Goal: Task Accomplishment & Management: Use online tool/utility

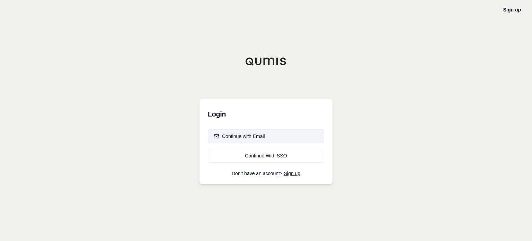
click at [270, 141] on button "Continue with Email" at bounding box center [266, 136] width 116 height 14
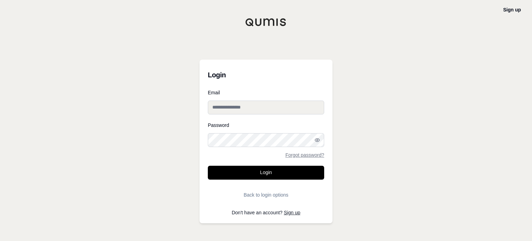
type input "**********"
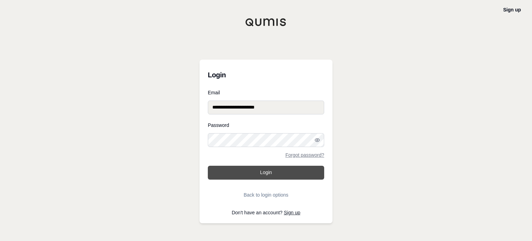
click at [269, 172] on button "Login" at bounding box center [266, 173] width 116 height 14
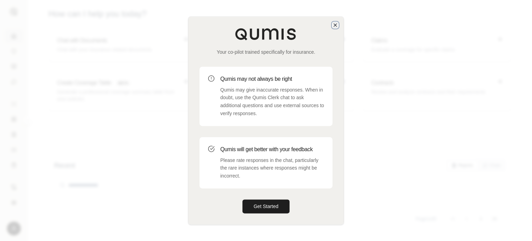
click at [335, 25] on icon "button" at bounding box center [335, 25] width 3 height 3
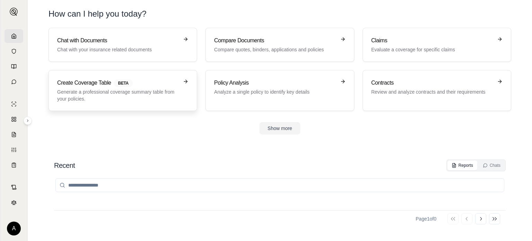
click at [154, 100] on p "Generate a professional coverage summary table from your policies." at bounding box center [118, 95] width 122 height 14
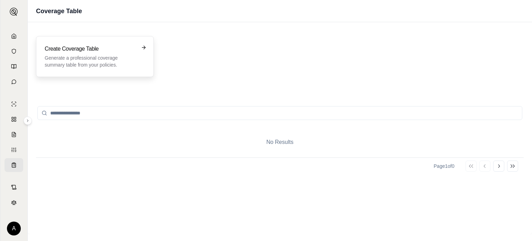
click at [123, 54] on p "Generate a professional coverage summary table from your policies." at bounding box center [90, 61] width 91 height 14
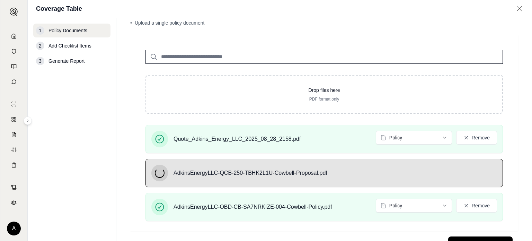
scroll to position [35, 0]
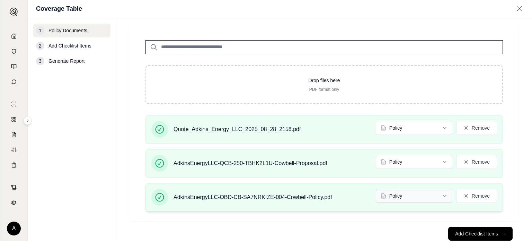
click at [442, 194] on html "A Coverage Table 1 Policy Documents 2 Add Checklist Items 3 Generate Report Pol…" at bounding box center [266, 120] width 532 height 241
click at [439, 166] on html "A Coverage Table 1 Policy Documents 2 Add Checklist Items 3 Generate Report Pol…" at bounding box center [266, 120] width 532 height 241
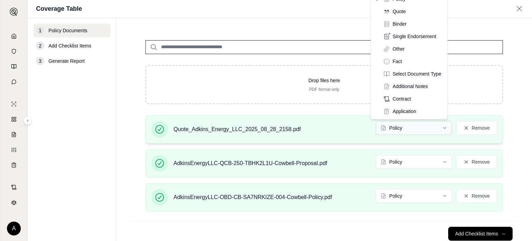
click at [440, 129] on html "A Coverage Table 1 Policy Documents 2 Add Checklist Items 3 Generate Report Pol…" at bounding box center [266, 120] width 532 height 241
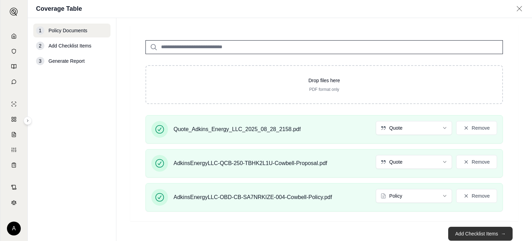
click at [484, 230] on button "Add Checklist Items →" at bounding box center [480, 233] width 64 height 14
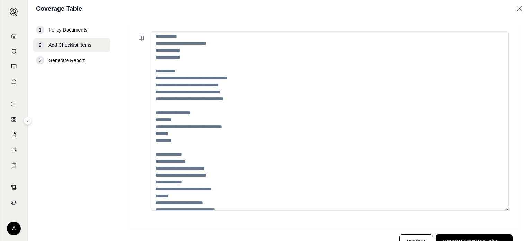
scroll to position [104, 0]
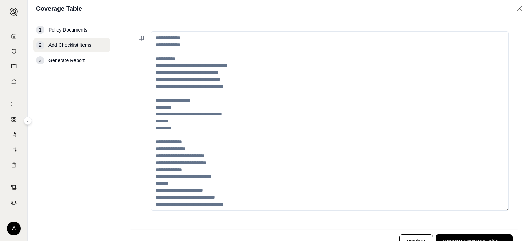
click at [211, 80] on textarea at bounding box center [330, 120] width 358 height 179
click at [215, 64] on textarea "To enrich screen reader interactions, please activate Accessibility in Grammarl…" at bounding box center [330, 120] width 358 height 179
drag, startPoint x: 244, startPoint y: 64, endPoint x: 179, endPoint y: 59, distance: 66.0
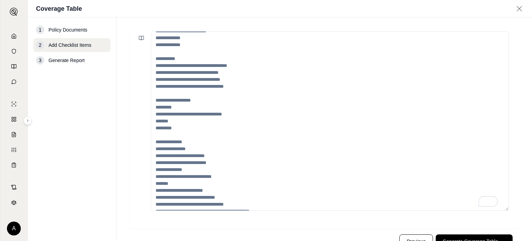
click at [179, 59] on textarea "To enrich screen reader interactions, please activate Accessibility in Grammarl…" at bounding box center [330, 120] width 358 height 179
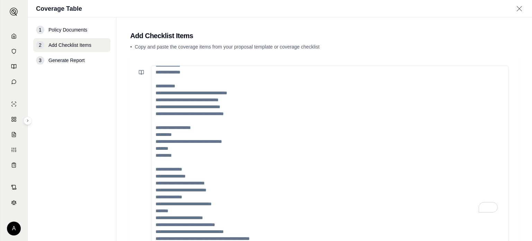
scroll to position [0, 0]
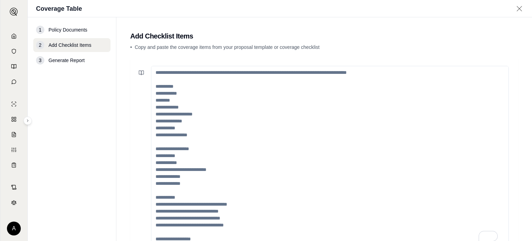
click at [187, 51] on div "• Copy and paste the coverage items from your proposal template or coverage che…" at bounding box center [324, 49] width 388 height 10
click at [175, 77] on textarea "To enrich screen reader interactions, please activate Accessibility in Grammarl…" at bounding box center [330, 155] width 358 height 179
drag, startPoint x: 173, startPoint y: 87, endPoint x: 186, endPoint y: 121, distance: 36.9
click at [186, 121] on textarea "To enrich screen reader interactions, please activate Accessibility in Grammarl…" at bounding box center [330, 155] width 358 height 179
click at [173, 89] on textarea "To enrich screen reader interactions, please activate Accessibility in Grammarl…" at bounding box center [330, 155] width 358 height 179
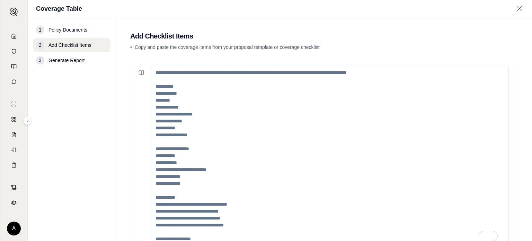
type textarea "*"
click at [198, 83] on textarea "To enrich screen reader interactions, please activate Accessibility in Grammarl…" at bounding box center [330, 155] width 358 height 179
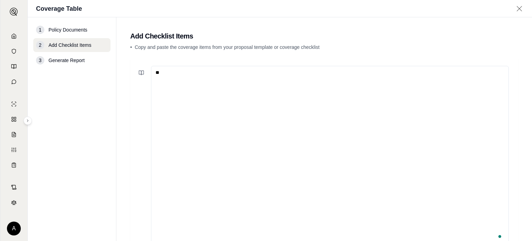
type textarea "*"
click at [196, 141] on textarea "**********" at bounding box center [330, 155] width 358 height 179
click at [218, 110] on textarea "**********" at bounding box center [330, 155] width 358 height 179
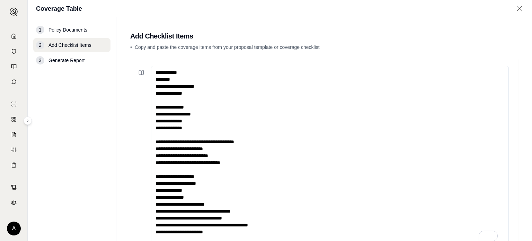
click at [283, 235] on textarea "**********" at bounding box center [330, 155] width 358 height 179
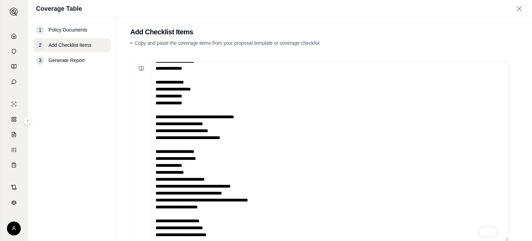
scroll to position [27, 0]
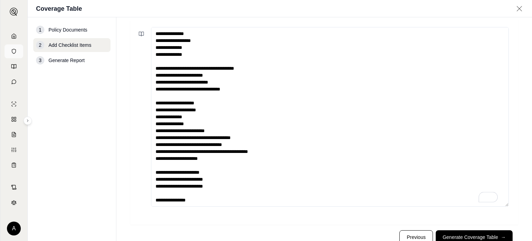
type textarea "**********"
click at [476, 234] on button "Generate Coverage Table →" at bounding box center [474, 237] width 77 height 14
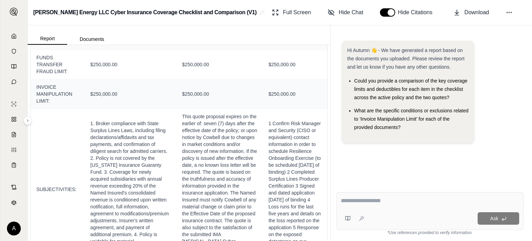
scroll to position [629, 0]
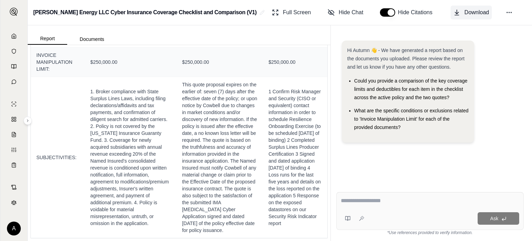
click at [483, 17] on button "Download" at bounding box center [471, 13] width 41 height 14
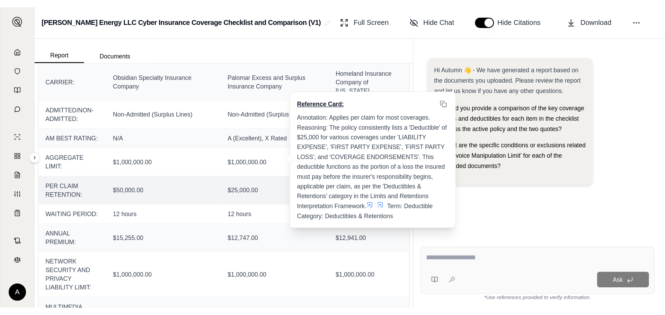
scroll to position [0, 0]
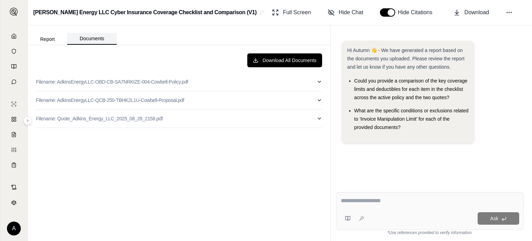
click at [72, 39] on button "Documents" at bounding box center [92, 39] width 50 height 12
click at [57, 40] on button "Report" at bounding box center [47, 39] width 39 height 11
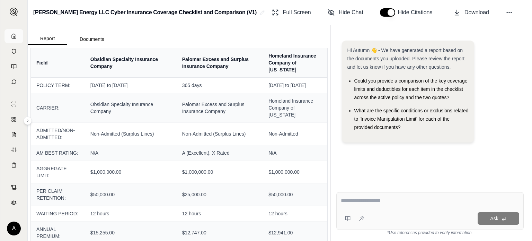
click at [14, 39] on link at bounding box center [14, 36] width 19 height 14
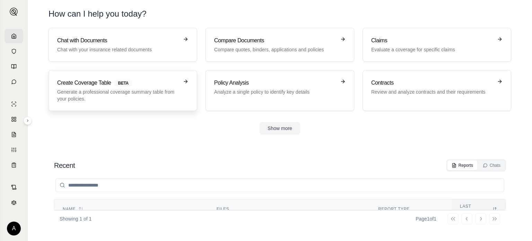
click at [95, 94] on p "Generate a professional coverage summary table from your policies." at bounding box center [118, 95] width 122 height 14
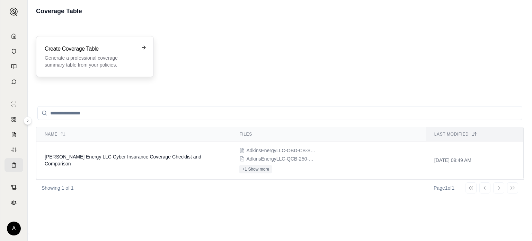
click at [103, 62] on p "Generate a professional coverage summary table from your policies." at bounding box center [90, 61] width 91 height 14
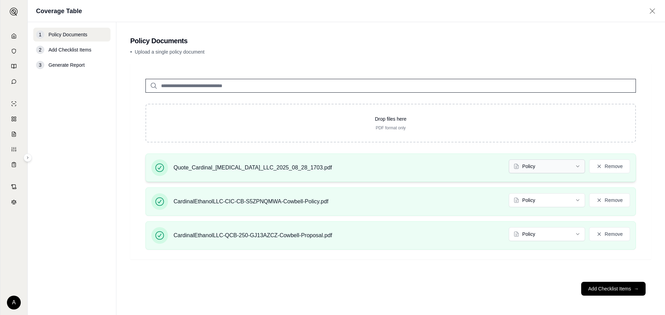
click at [532, 172] on html "A Coverage Table 1 Policy Documents 2 Add Checklist Items 3 Generate Report Pol…" at bounding box center [332, 157] width 665 height 315
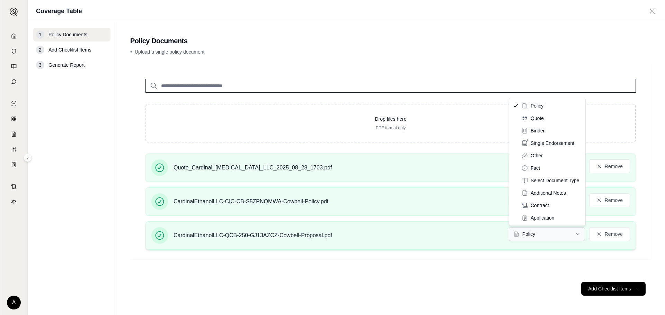
click at [532, 235] on html "A Coverage Table 1 Policy Documents 2 Add Checklist Items 3 Generate Report Pol…" at bounding box center [332, 157] width 665 height 315
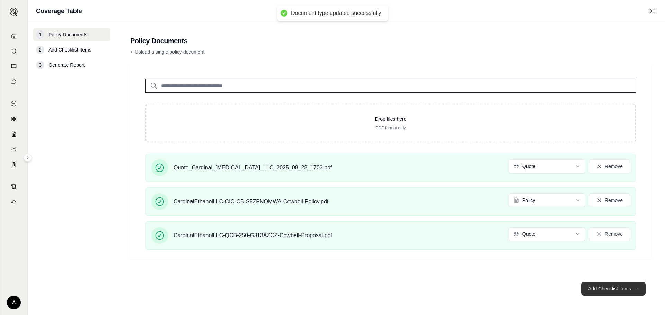
click at [532, 240] on button "Add Checklist Items →" at bounding box center [613, 289] width 64 height 14
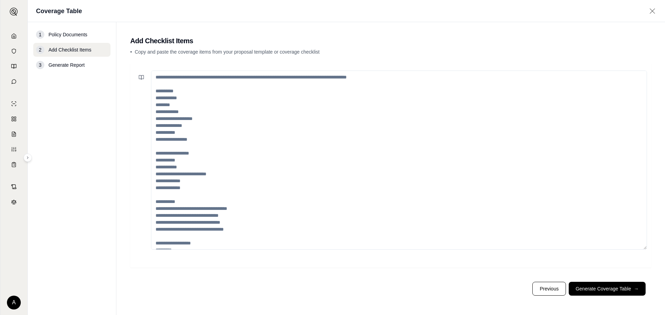
click at [157, 83] on textarea at bounding box center [399, 160] width 496 height 179
paste textarea "**********"
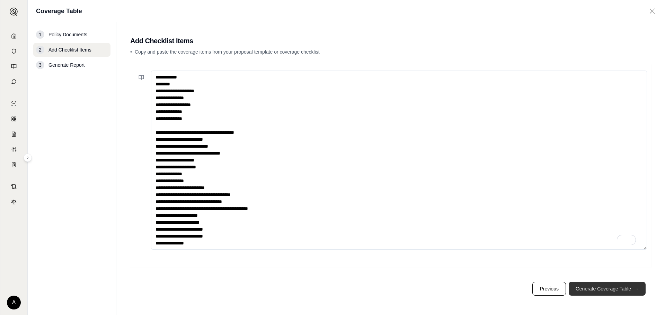
type textarea "**********"
click at [532, 240] on button "Generate Coverage Table →" at bounding box center [607, 289] width 77 height 14
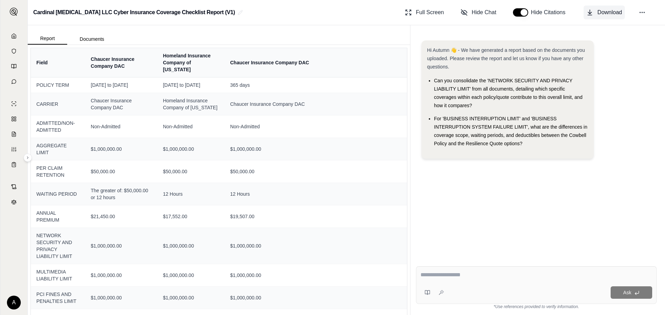
click at [532, 9] on span "Download" at bounding box center [609, 12] width 25 height 8
click at [13, 32] on link at bounding box center [14, 36] width 19 height 14
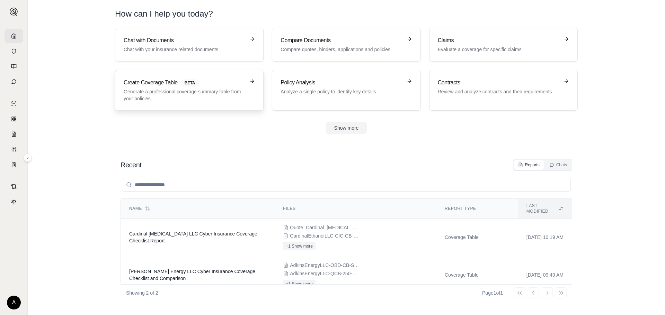
click at [167, 92] on p "Generate a professional coverage summary table from your policies." at bounding box center [185, 95] width 122 height 14
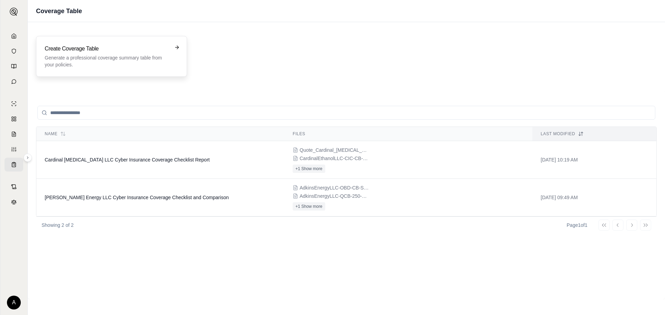
click at [101, 65] on p "Generate a professional coverage summary table from your policies." at bounding box center [107, 61] width 124 height 14
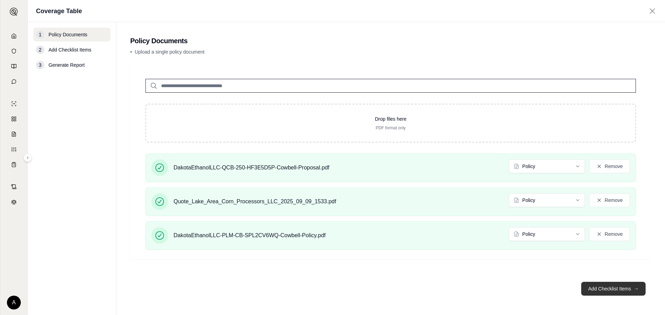
click at [532, 240] on button "Add Checklist Items →" at bounding box center [613, 289] width 64 height 14
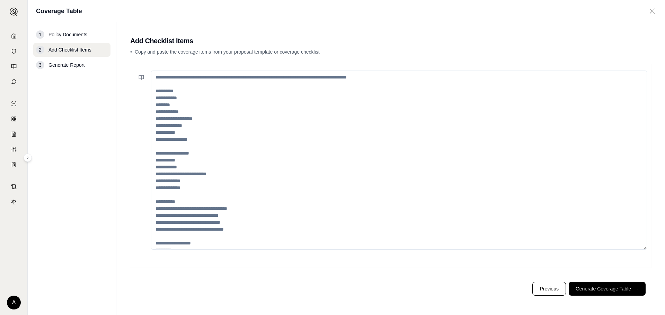
click at [187, 138] on textarea at bounding box center [399, 160] width 496 height 179
paste textarea "**********"
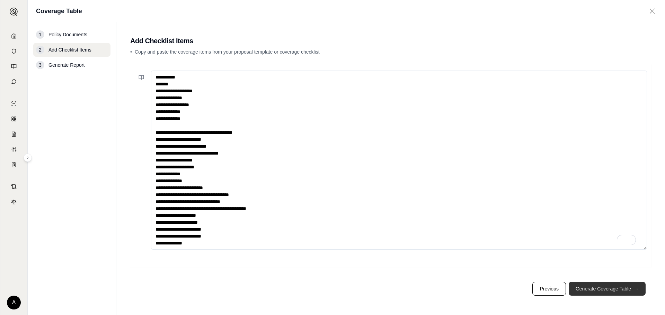
type textarea "**********"
click at [532, 240] on button "Generate Coverage Table →" at bounding box center [607, 289] width 77 height 14
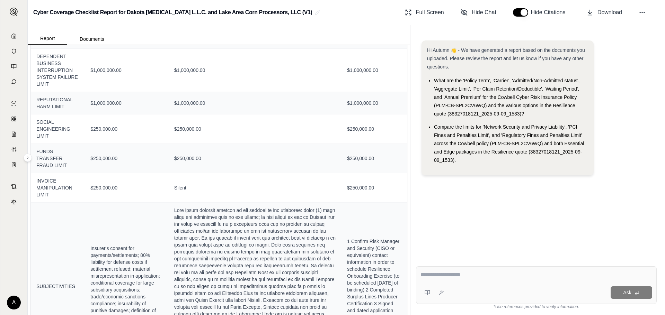
scroll to position [485, 0]
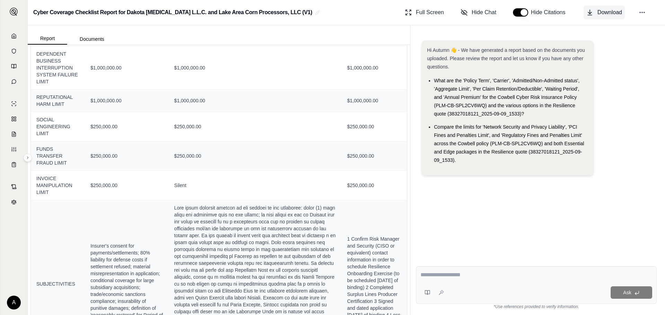
click at [532, 11] on icon at bounding box center [589, 12] width 7 height 7
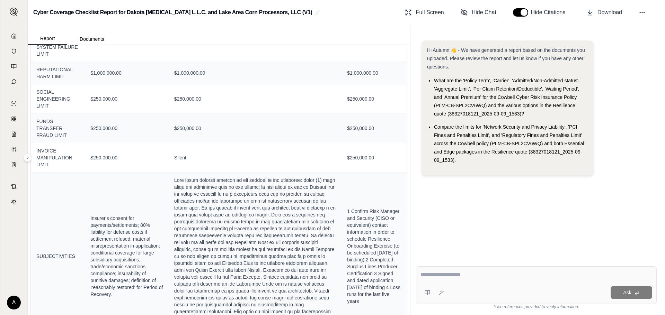
scroll to position [541, 0]
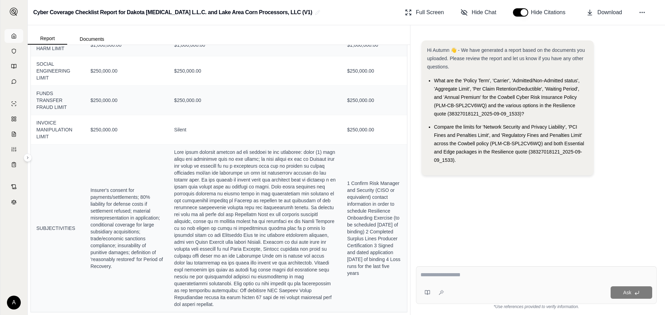
click at [14, 39] on link at bounding box center [14, 36] width 19 height 14
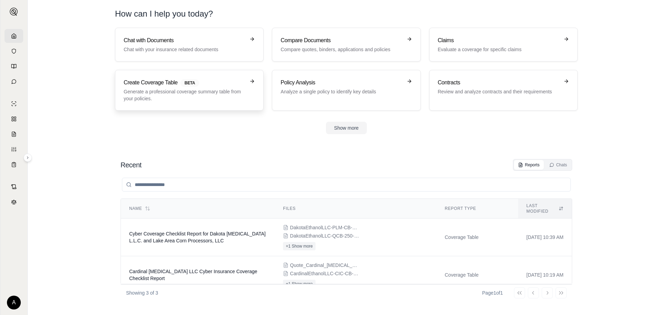
click at [203, 97] on p "Generate a professional coverage summary table from your policies." at bounding box center [185, 95] width 122 height 14
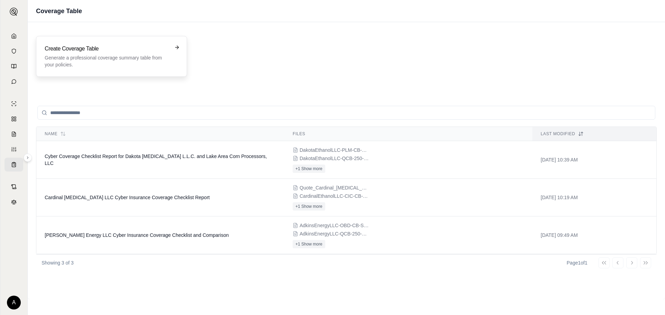
click at [153, 56] on p "Generate a professional coverage summary table from your policies." at bounding box center [107, 61] width 124 height 14
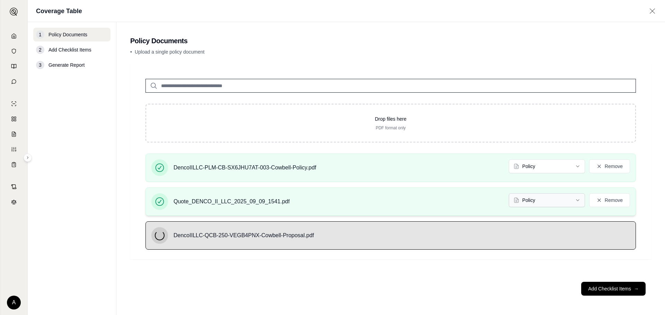
click at [532, 197] on html "A Coverage Table 1 Policy Documents 2 Add Checklist Items 3 Generate Report Pol…" at bounding box center [332, 157] width 665 height 315
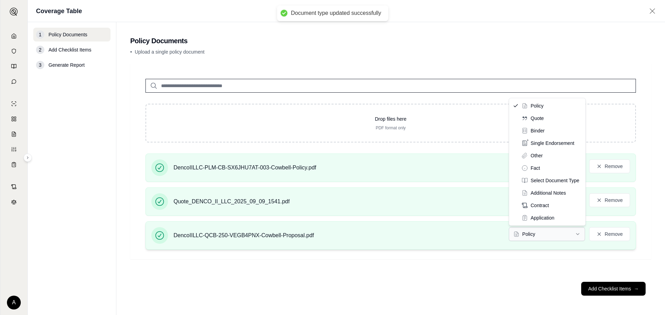
click at [532, 235] on html "Document type updated successfully A Coverage Table 1 Policy Documents 2 Add Ch…" at bounding box center [332, 157] width 665 height 315
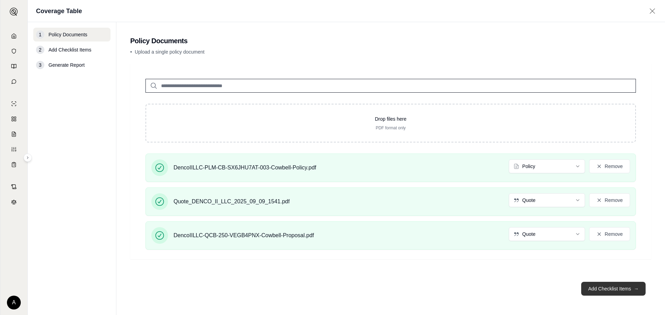
click at [532, 240] on button "Add Checklist Items →" at bounding box center [613, 289] width 64 height 14
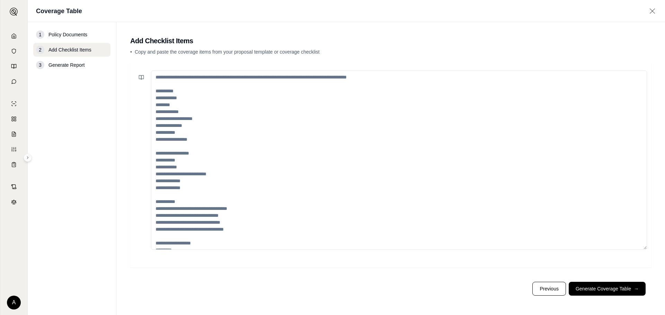
click at [224, 118] on textarea at bounding box center [399, 160] width 496 height 179
paste textarea "**********"
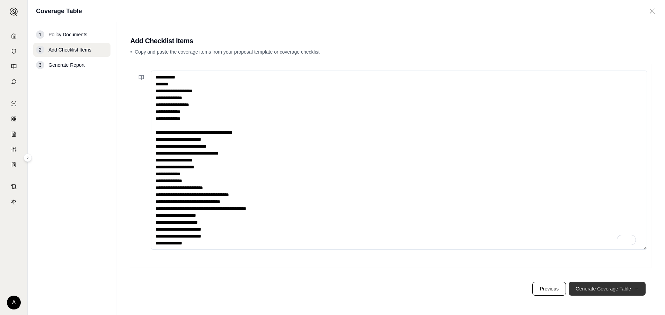
type textarea "**********"
click at [532, 240] on button "Generate Coverage Table →" at bounding box center [607, 289] width 77 height 14
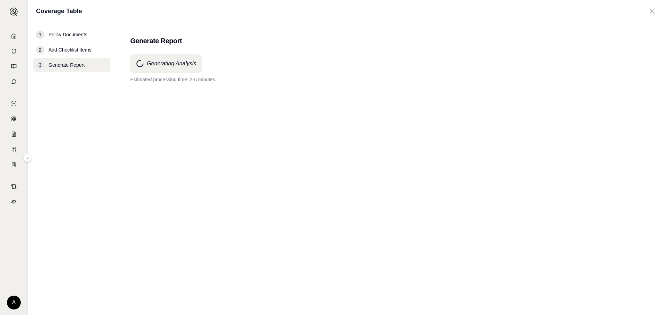
click at [532, 164] on div "Generating Analysis Estimated processing time: 2-5 minutes." at bounding box center [390, 172] width 521 height 237
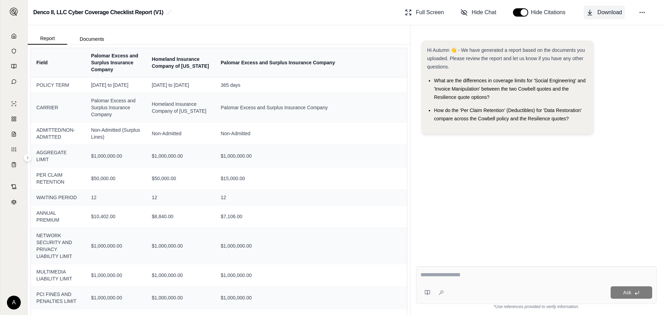
click at [532, 14] on span "Download" at bounding box center [609, 12] width 25 height 8
click at [17, 37] on link at bounding box center [14, 36] width 19 height 14
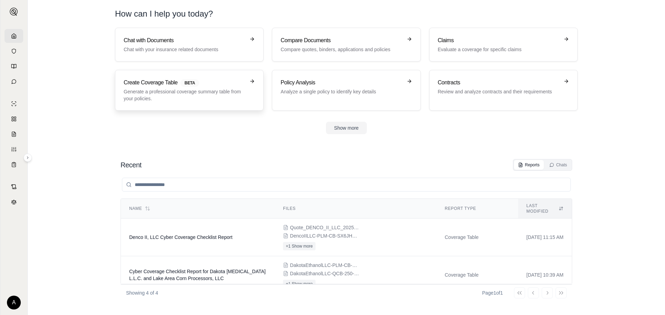
click at [191, 102] on p "Generate a professional coverage summary table from your policies." at bounding box center [185, 95] width 122 height 14
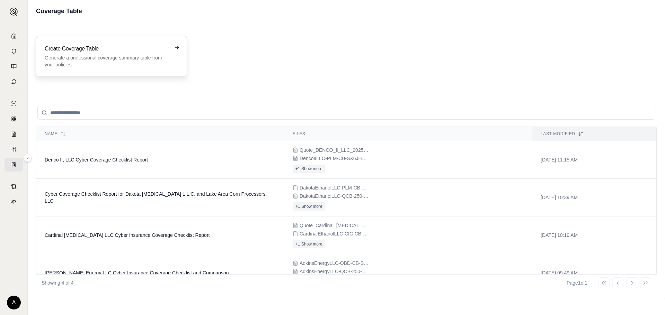
click at [122, 51] on h3 "Create Coverage Table" at bounding box center [107, 49] width 124 height 8
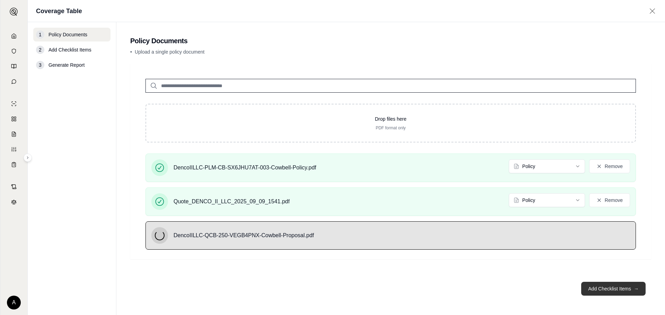
click at [532, 240] on button "Add Checklist Items →" at bounding box center [613, 289] width 64 height 14
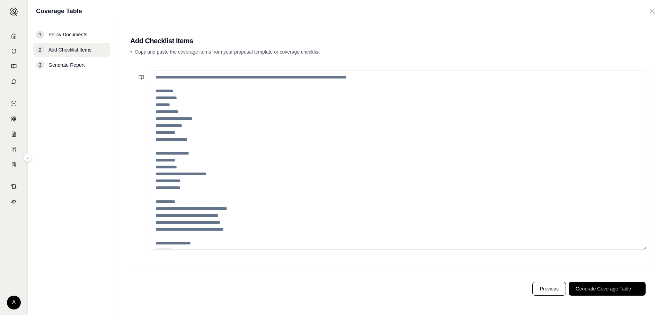
click at [175, 120] on textarea at bounding box center [399, 160] width 496 height 179
click at [17, 36] on link at bounding box center [14, 36] width 19 height 14
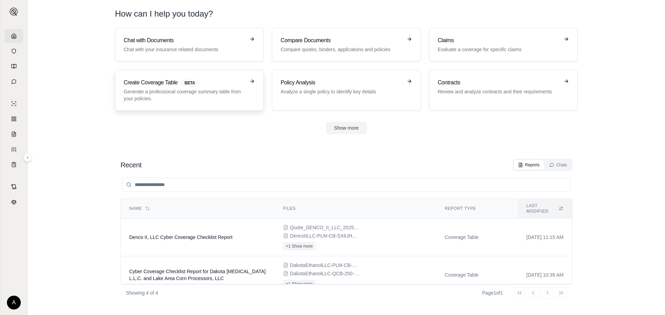
click at [164, 97] on p "Generate a professional coverage summary table from your policies." at bounding box center [185, 95] width 122 height 14
click at [326, 55] on link "Compare Documents Compare quotes, binders, applications and policies" at bounding box center [346, 45] width 149 height 34
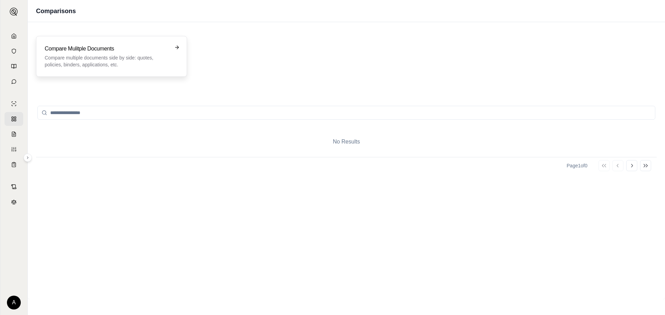
click at [140, 59] on p "Compare multiple documents side by side: quotes, policies, binders, application…" at bounding box center [107, 61] width 124 height 14
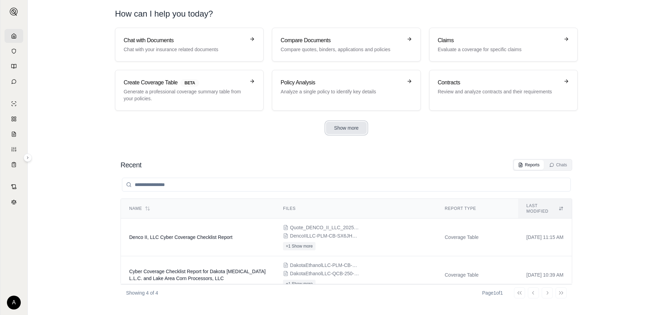
click at [356, 132] on button "Show more" at bounding box center [346, 128] width 41 height 12
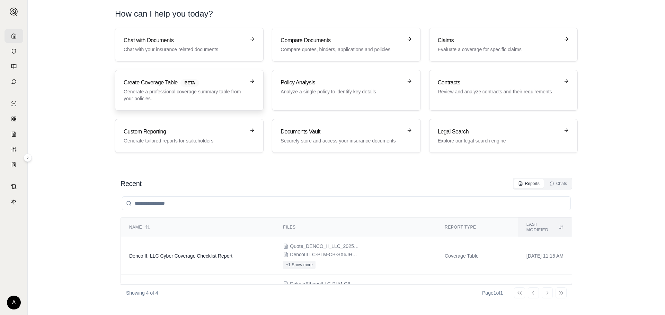
click at [180, 98] on p "Generate a professional coverage summary table from your policies." at bounding box center [185, 95] width 122 height 14
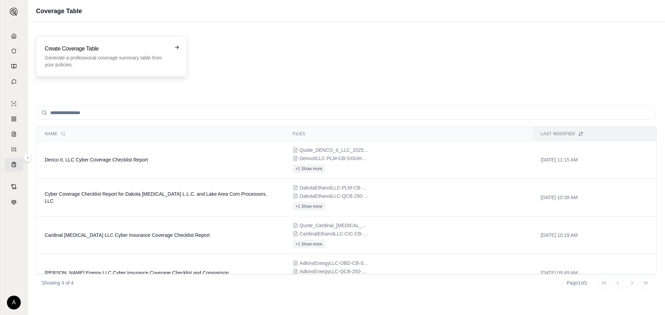
click at [144, 53] on h3 "Create Coverage Table" at bounding box center [107, 49] width 124 height 8
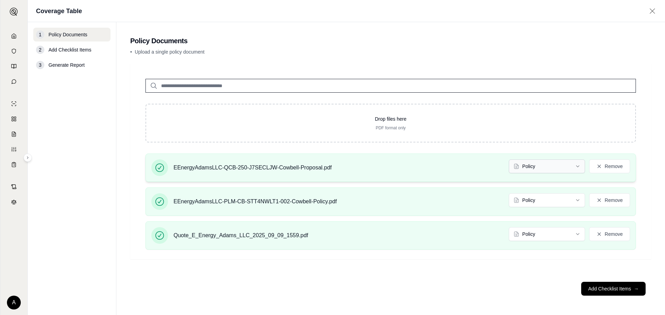
click at [532, 168] on html "A Coverage Table 1 Policy Documents 2 Add Checklist Items 3 Generate Report Pol…" at bounding box center [332, 157] width 665 height 315
click at [532, 235] on html "A Coverage Table 1 Policy Documents 2 Add Checklist Items 3 Generate Report Pol…" at bounding box center [332, 157] width 665 height 315
click at [532, 240] on button "Add Checklist Items →" at bounding box center [613, 289] width 64 height 14
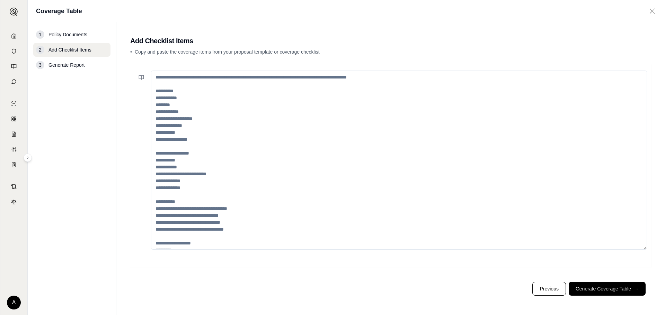
click at [334, 168] on textarea at bounding box center [399, 160] width 496 height 179
paste textarea "**********"
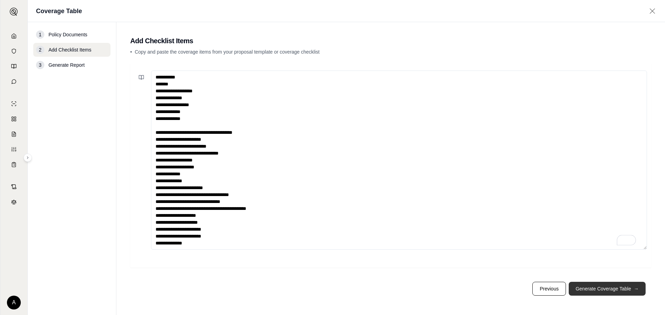
scroll to position [3, 0]
type textarea "**********"
click at [532, 240] on button "Generate Coverage Table →" at bounding box center [607, 289] width 77 height 14
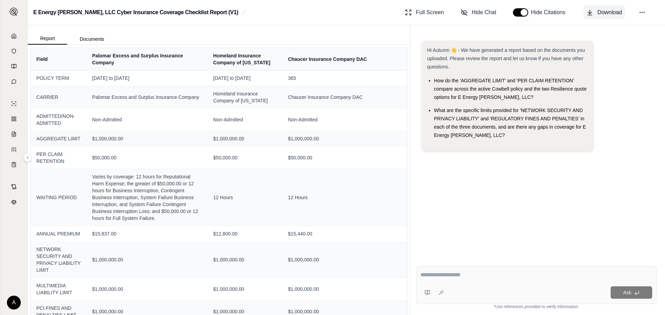
click at [532, 11] on span "Download" at bounding box center [609, 12] width 25 height 8
drag, startPoint x: 251, startPoint y: 15, endPoint x: 226, endPoint y: 11, distance: 24.5
click at [251, 15] on div "E Energy [PERSON_NAME], LLC Cyber Insurance Coverage Checklist Report (V1) Full…" at bounding box center [346, 12] width 637 height 25
click at [13, 33] on icon at bounding box center [14, 36] width 6 height 6
